Goal: Check status: Check status

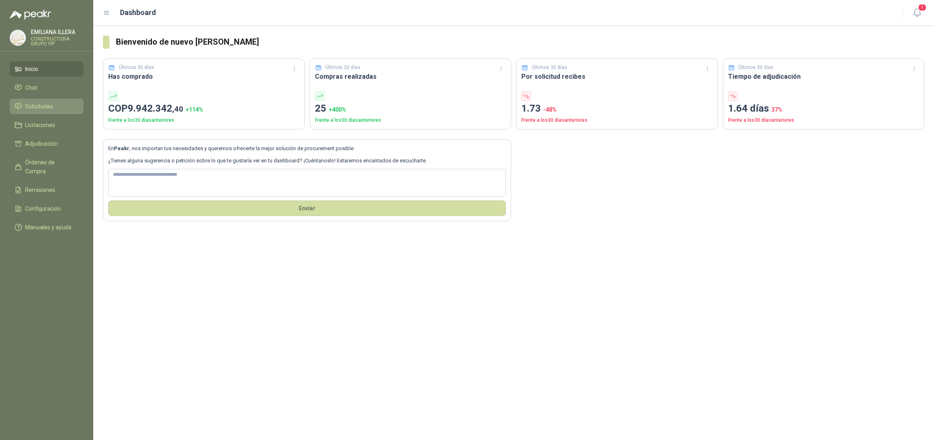
click at [52, 108] on span "Solicitudes" at bounding box center [39, 106] width 28 height 9
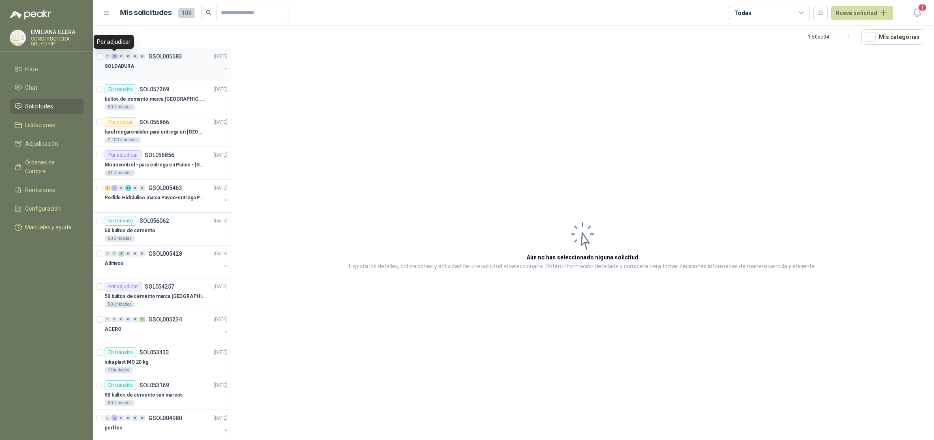
click at [114, 55] on div "8" at bounding box center [115, 57] width 6 height 6
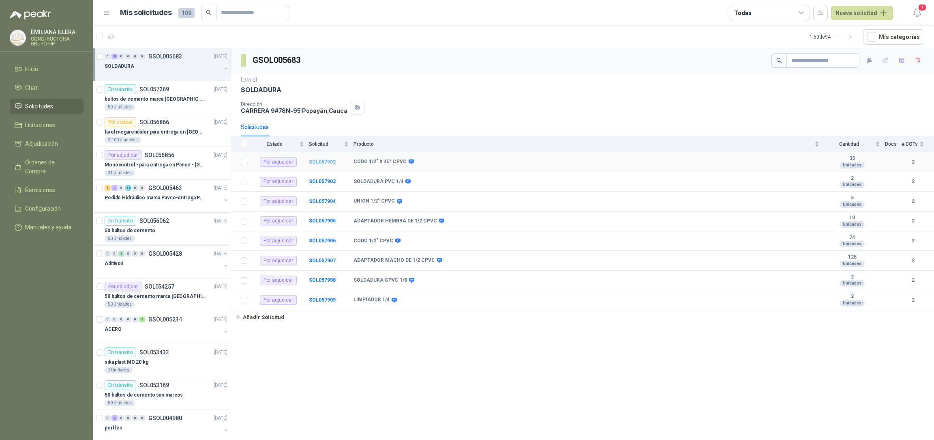
click at [324, 162] on b "SOL057902" at bounding box center [322, 162] width 27 height 6
